Goal: Contribute content

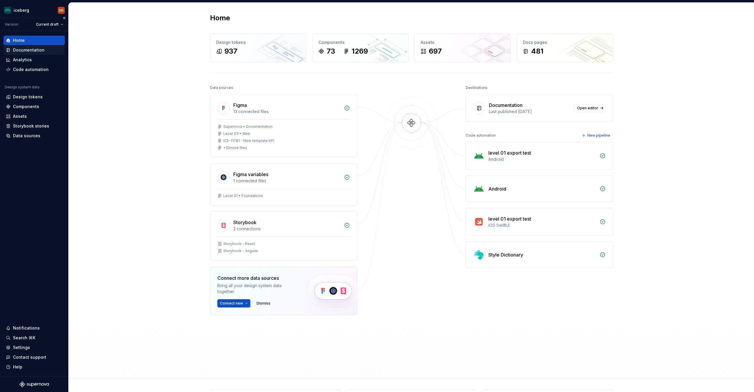
click at [27, 54] on div "Documentation" at bounding box center [34, 49] width 61 height 9
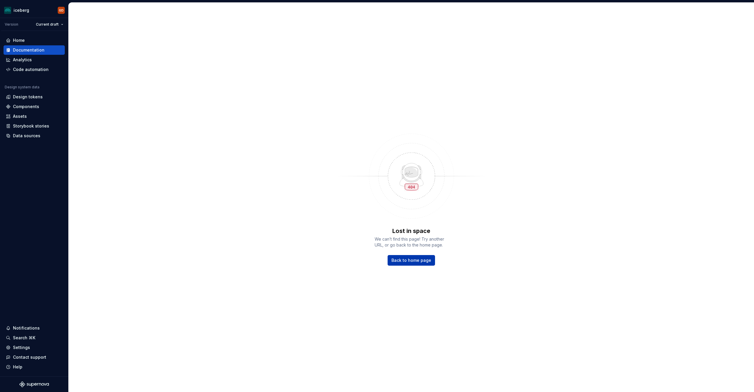
click at [421, 263] on span "Back to home page" at bounding box center [411, 260] width 40 height 6
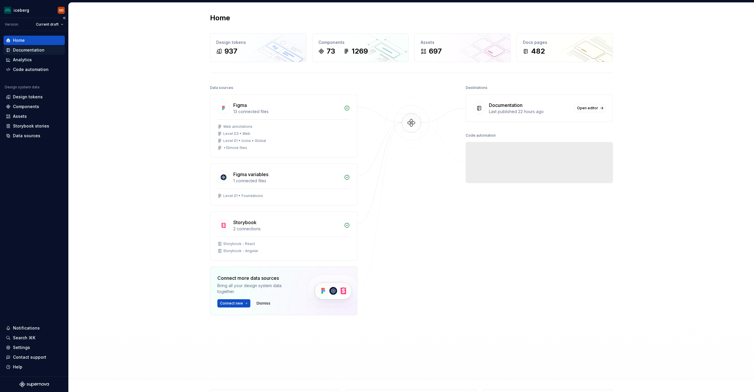
click at [27, 52] on div "Documentation" at bounding box center [29, 50] width 32 height 6
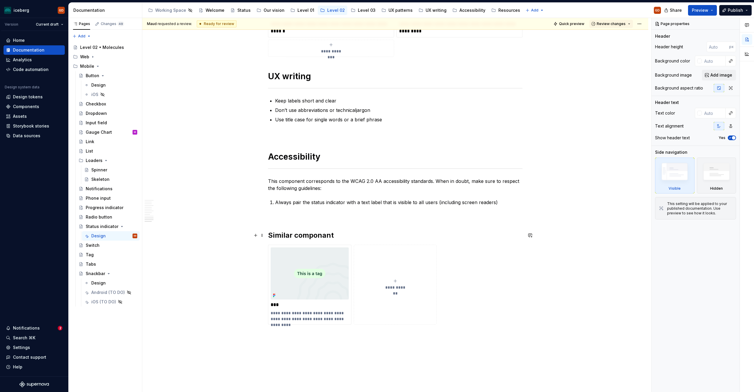
scroll to position [1121, 0]
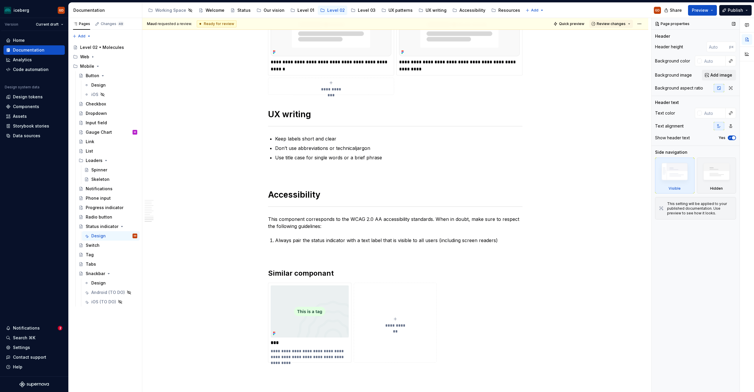
type textarea "*"
click at [609, 26] on span "Review changes" at bounding box center [611, 23] width 29 height 5
click at [612, 11] on div "Accessibility guide for tree Page tree. Navigate the tree with the arrow keys. …" at bounding box center [403, 10] width 523 height 15
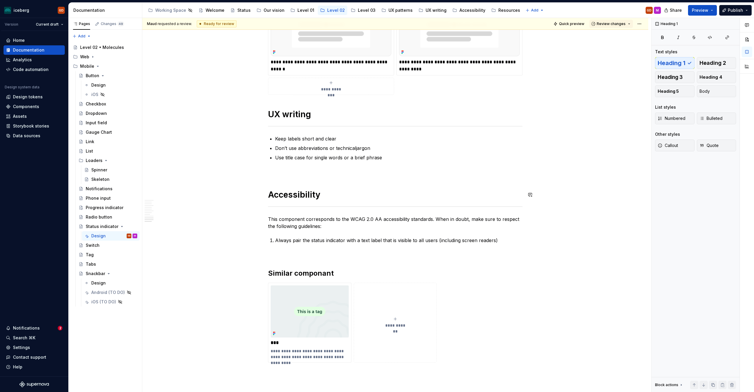
click at [411, 226] on p "This component corresponds to the WCAG 2.0 AA accessibility standards. When in …" at bounding box center [395, 223] width 254 height 14
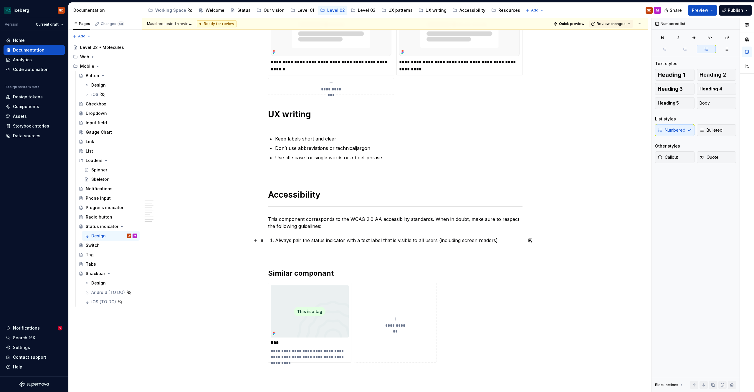
click at [460, 243] on p "Always pair the status indicator with a text label that is visible to all users…" at bounding box center [398, 240] width 247 height 7
click at [492, 239] on p "Always pair the status indicator with a text label that is visible to all users…" at bounding box center [398, 240] width 247 height 7
click at [496, 241] on p "Always pair the status indicator with a text label that is visible to all users…" at bounding box center [398, 240] width 247 height 7
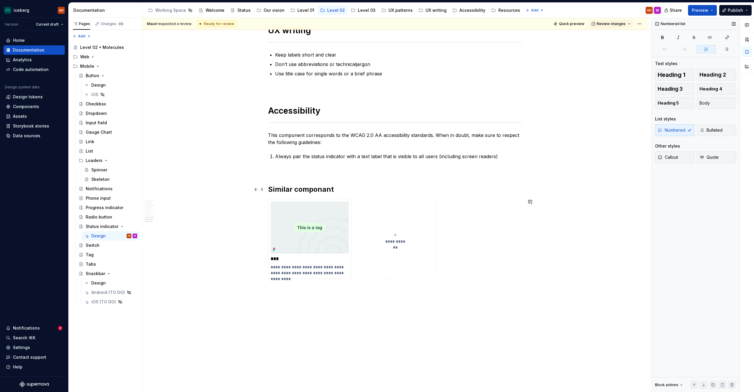
scroll to position [1230, 0]
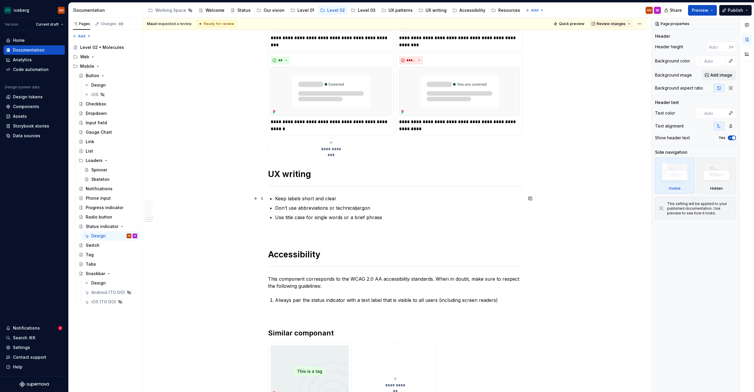
scroll to position [1230, 0]
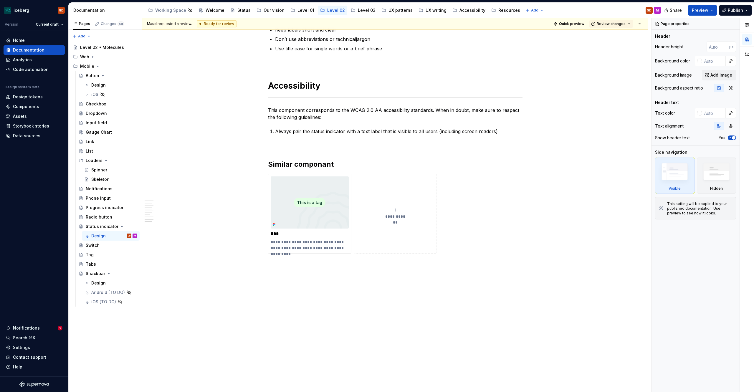
type textarea "*"
